Goal: Check status: Check status

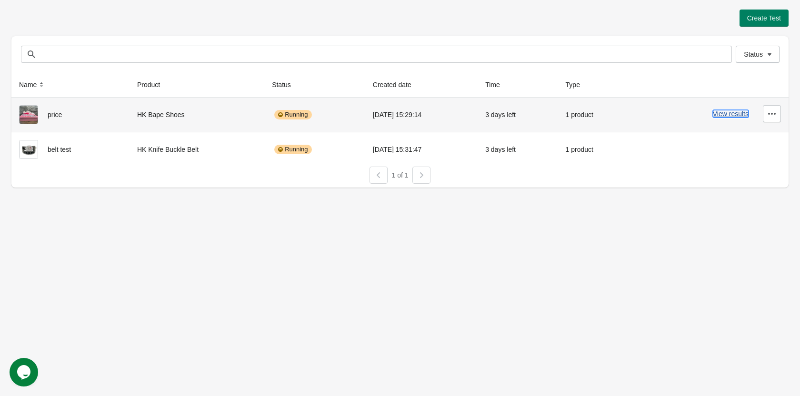
click at [717, 113] on button "View results" at bounding box center [731, 114] width 36 height 8
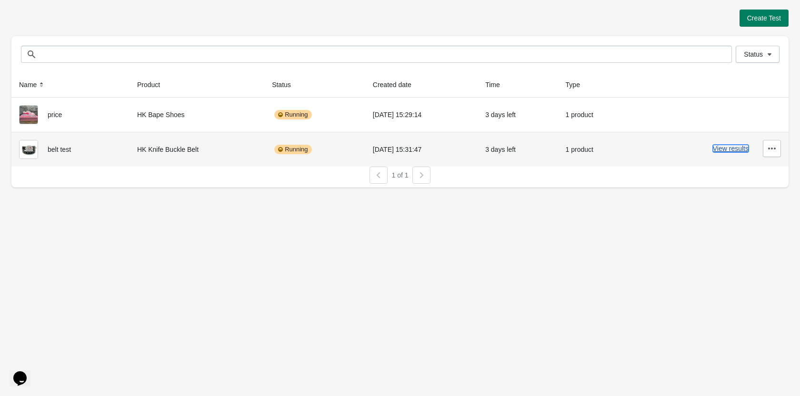
click at [720, 152] on button "View results" at bounding box center [731, 149] width 36 height 8
